Goal: Transaction & Acquisition: Purchase product/service

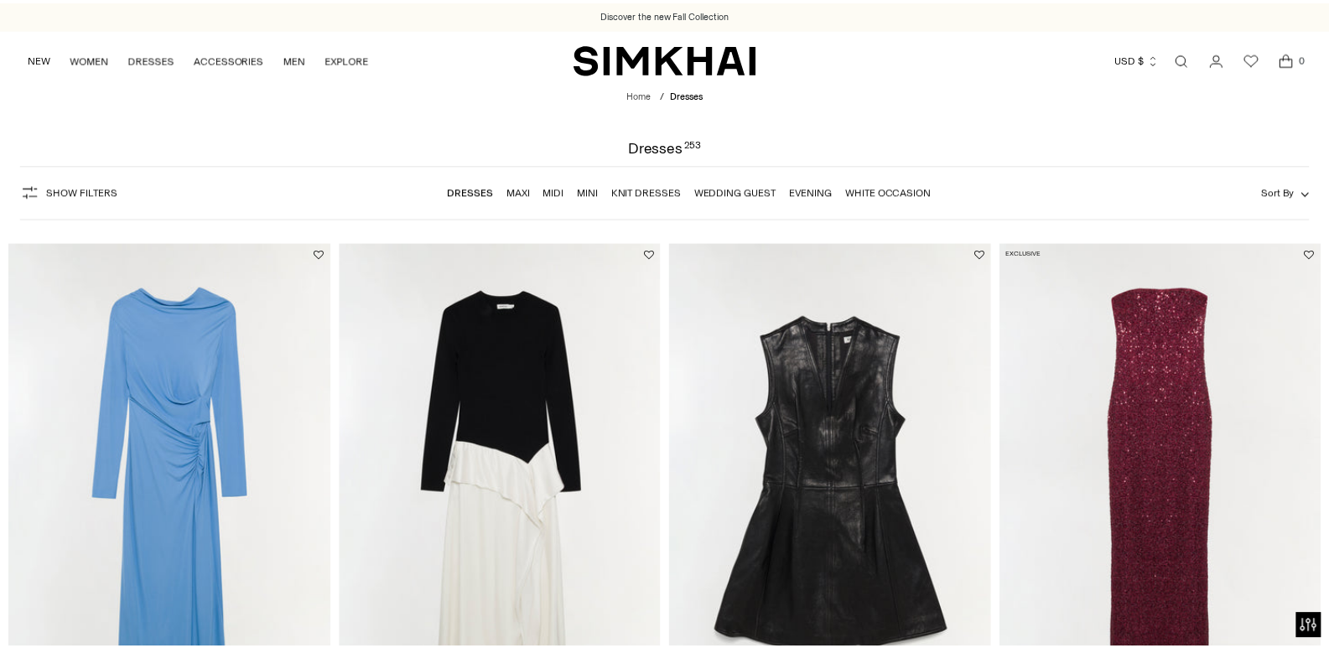
scroll to position [1729, 0]
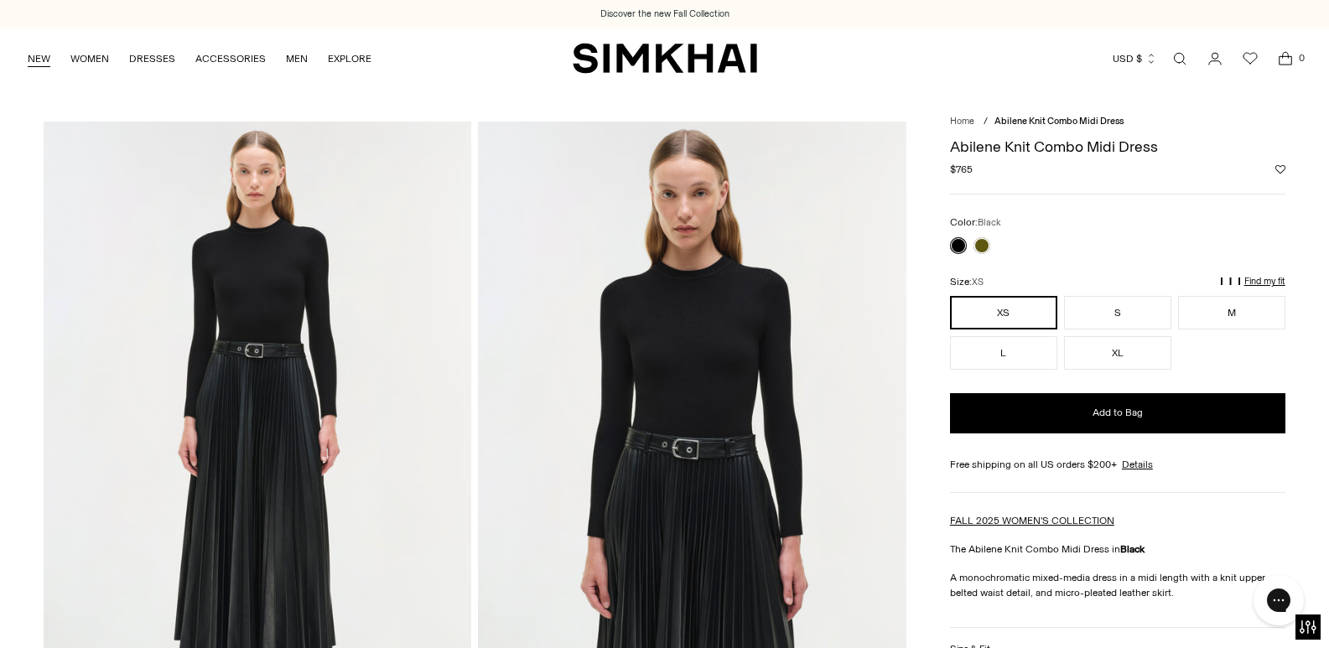
click at [32, 59] on link "NEW" at bounding box center [39, 58] width 23 height 37
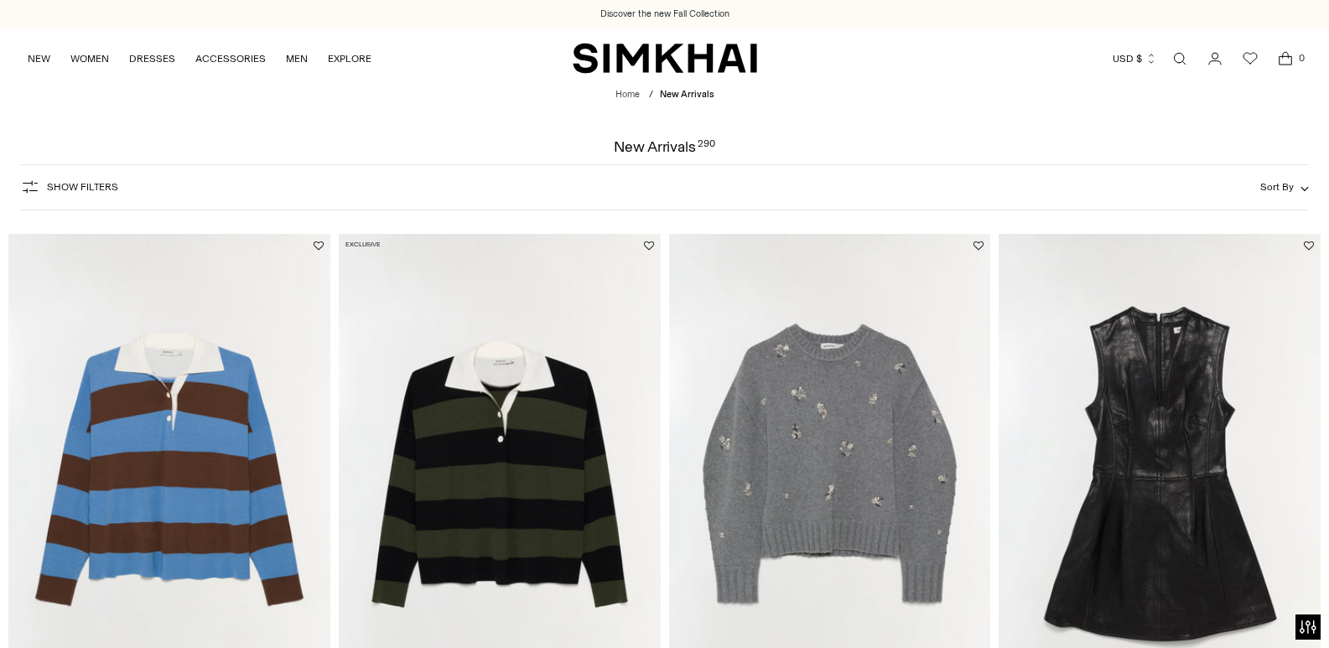
scroll to position [2342, 0]
